Goal: Navigation & Orientation: Find specific page/section

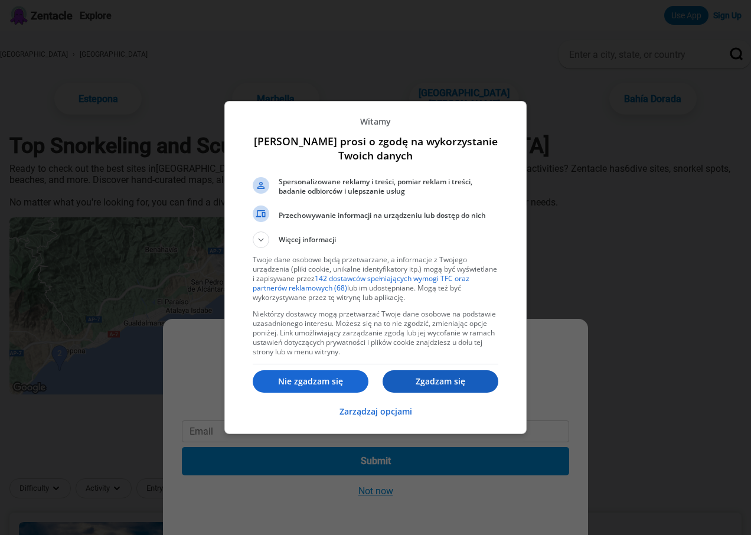
click at [451, 383] on p "Zgadzam się" at bounding box center [441, 382] width 116 height 12
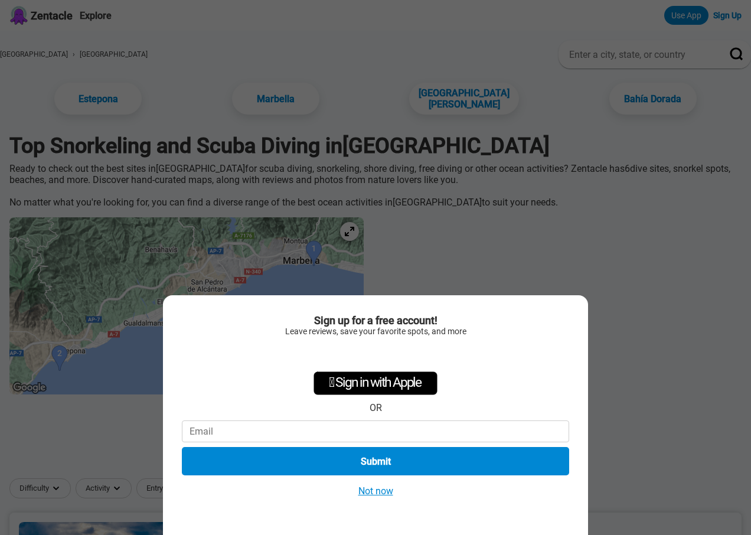
click at [382, 492] on button "Not now" at bounding box center [376, 491] width 42 height 12
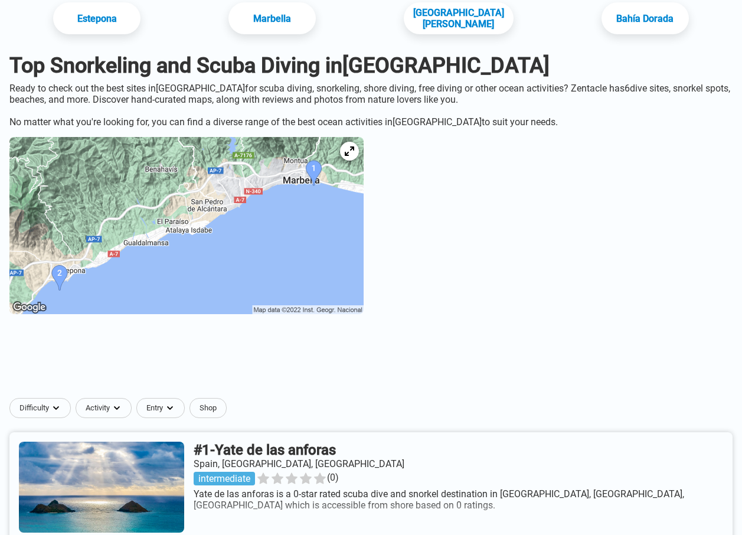
scroll to position [59, 0]
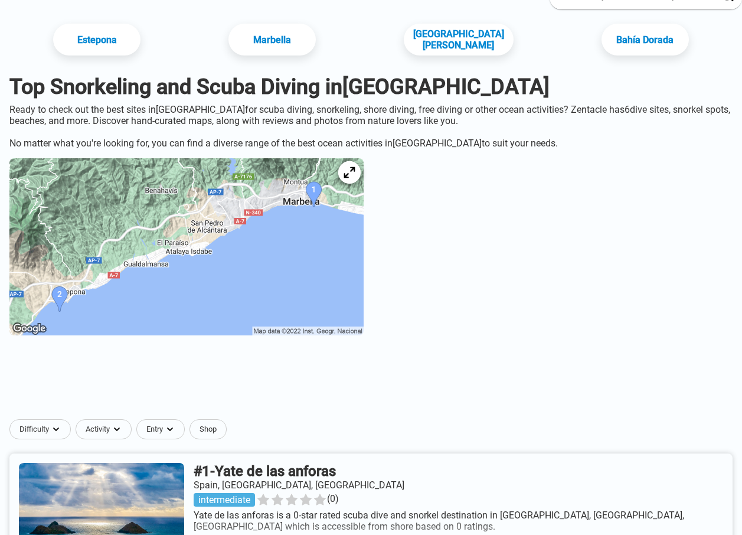
click at [361, 175] on div at bounding box center [349, 172] width 22 height 22
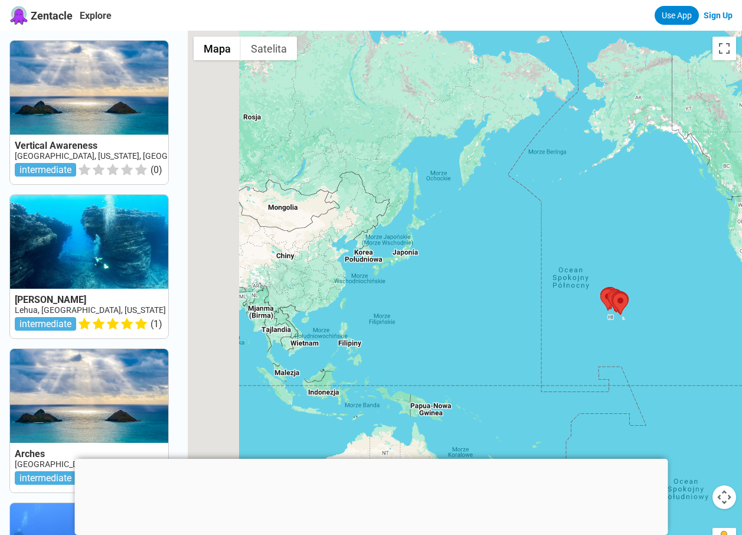
drag, startPoint x: 639, startPoint y: 392, endPoint x: 685, endPoint y: 320, distance: 86.3
click at [742, 332] on html "Zentacle Explore Use App Sign Up Vertical Awareness USA, Hawaii, Niihau interme…" at bounding box center [371, 519] width 742 height 1038
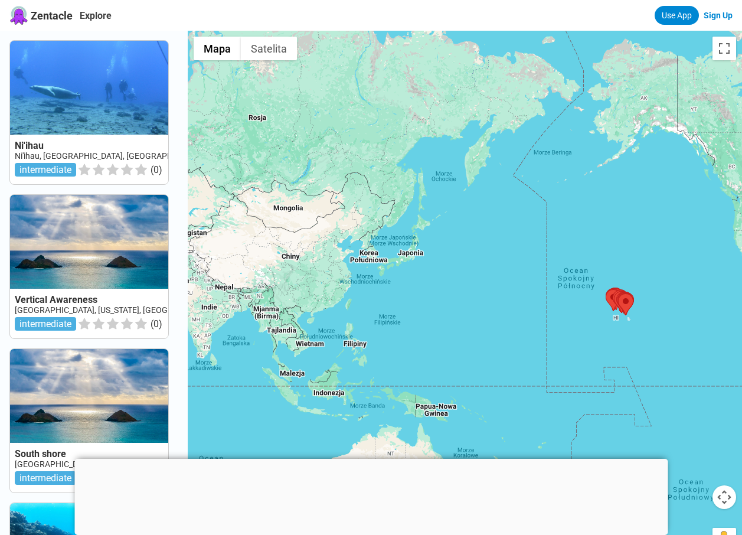
drag, startPoint x: 395, startPoint y: 317, endPoint x: 682, endPoint y: 213, distance: 305.0
click at [682, 213] on div at bounding box center [465, 298] width 555 height 535
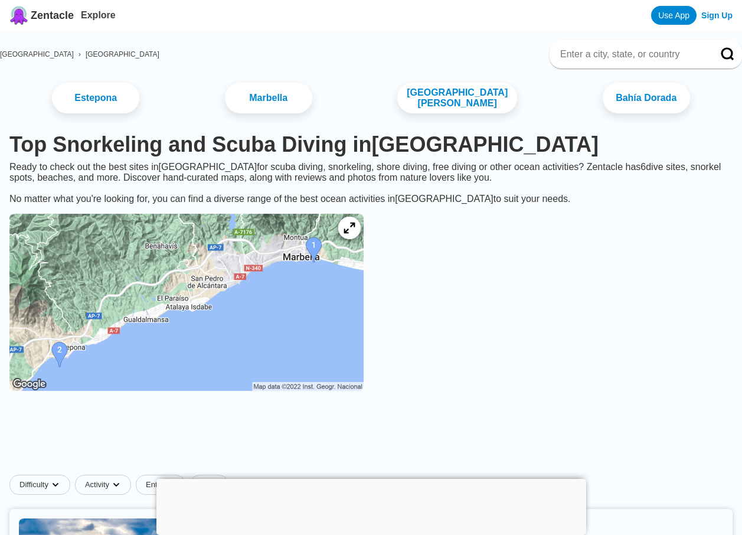
click at [355, 234] on icon at bounding box center [349, 228] width 11 height 11
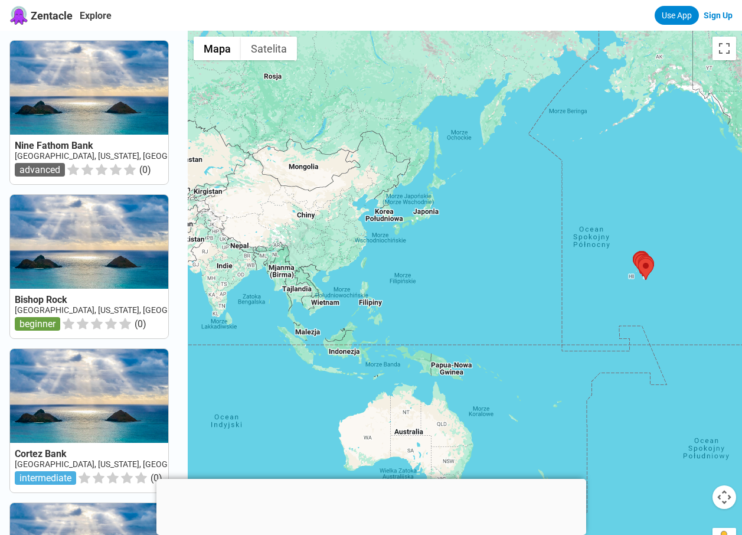
drag, startPoint x: 308, startPoint y: 338, endPoint x: 587, endPoint y: 282, distance: 284.5
click at [587, 282] on div at bounding box center [465, 298] width 555 height 535
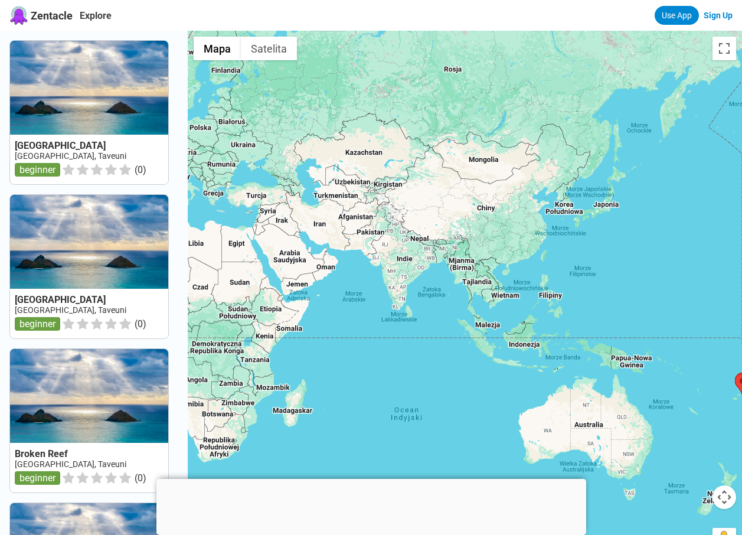
drag, startPoint x: 350, startPoint y: 294, endPoint x: 474, endPoint y: 288, distance: 123.6
click at [474, 288] on div at bounding box center [465, 298] width 555 height 535
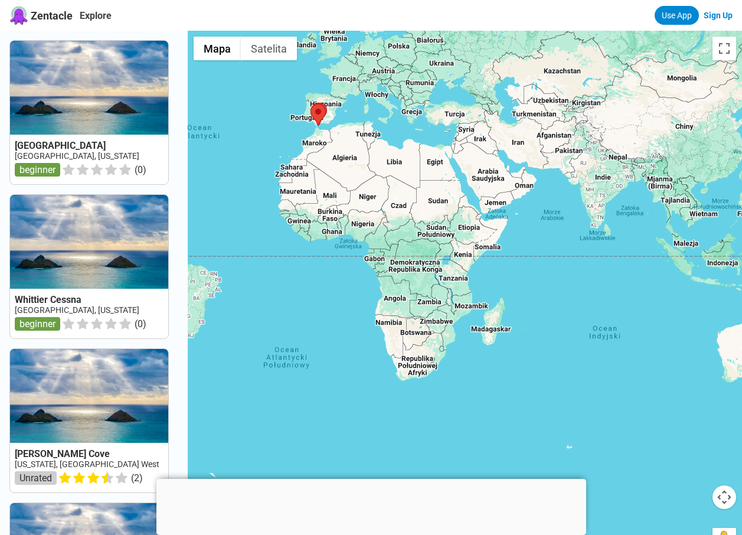
drag, startPoint x: 399, startPoint y: 286, endPoint x: 511, endPoint y: 238, distance: 121.7
click at [511, 238] on div at bounding box center [465, 298] width 555 height 535
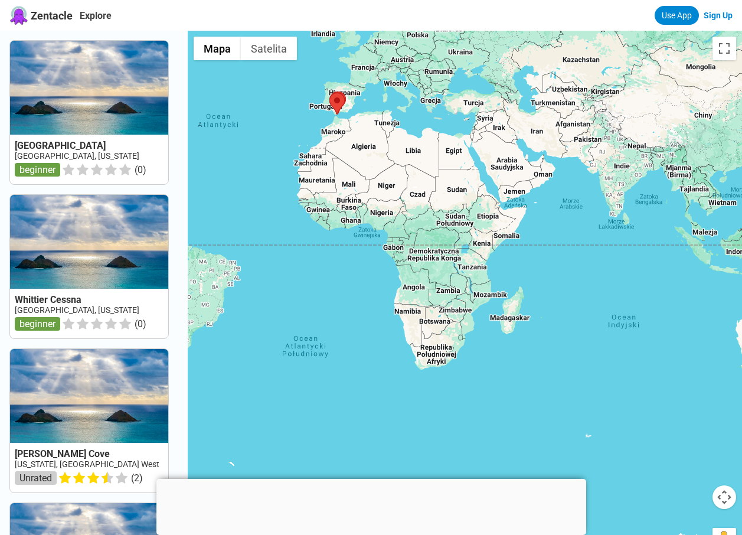
drag, startPoint x: 389, startPoint y: 199, endPoint x: 486, endPoint y: 367, distance: 194.2
click at [486, 367] on div at bounding box center [465, 298] width 555 height 535
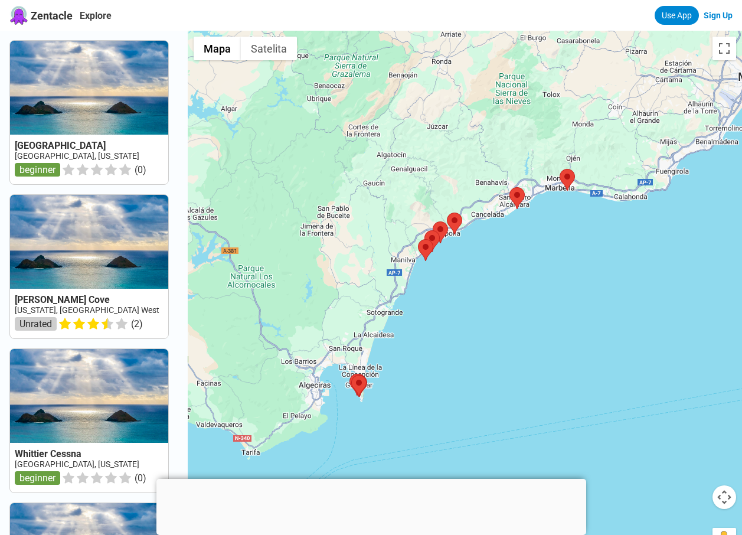
drag, startPoint x: 562, startPoint y: 243, endPoint x: 537, endPoint y: 243, distance: 24.8
click at [537, 243] on div at bounding box center [465, 298] width 555 height 535
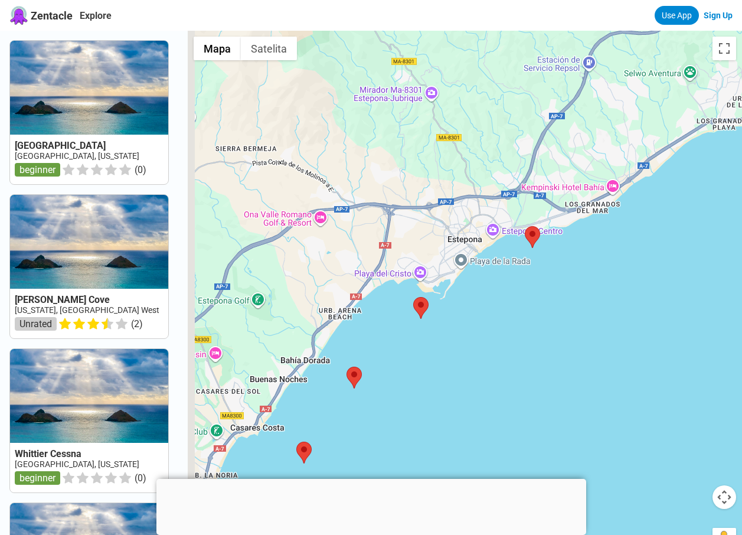
drag, startPoint x: 465, startPoint y: 256, endPoint x: 494, endPoint y: 307, distance: 58.2
click at [494, 307] on div at bounding box center [465, 298] width 555 height 535
